Goal: Information Seeking & Learning: Compare options

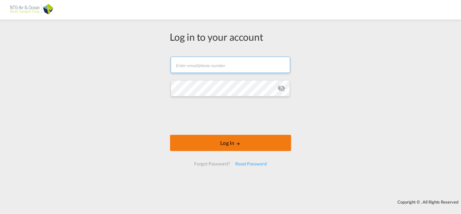
type input "[EMAIL_ADDRESS][DOMAIN_NAME]"
click at [206, 144] on button "Log In" at bounding box center [230, 143] width 121 height 16
